Goal: Navigation & Orientation: Find specific page/section

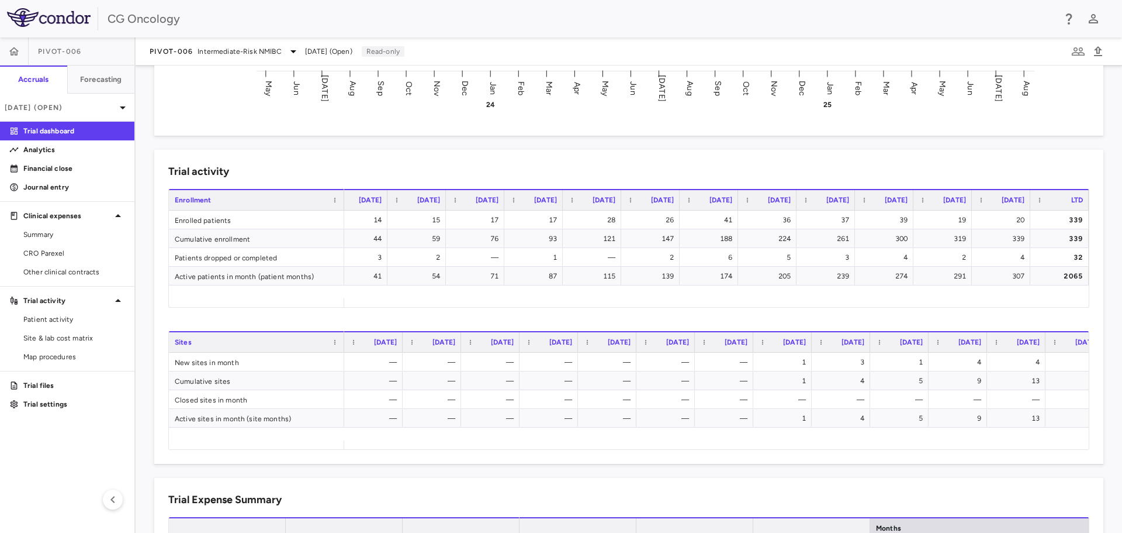
scroll to position [351, 0]
